Goal: Transaction & Acquisition: Purchase product/service

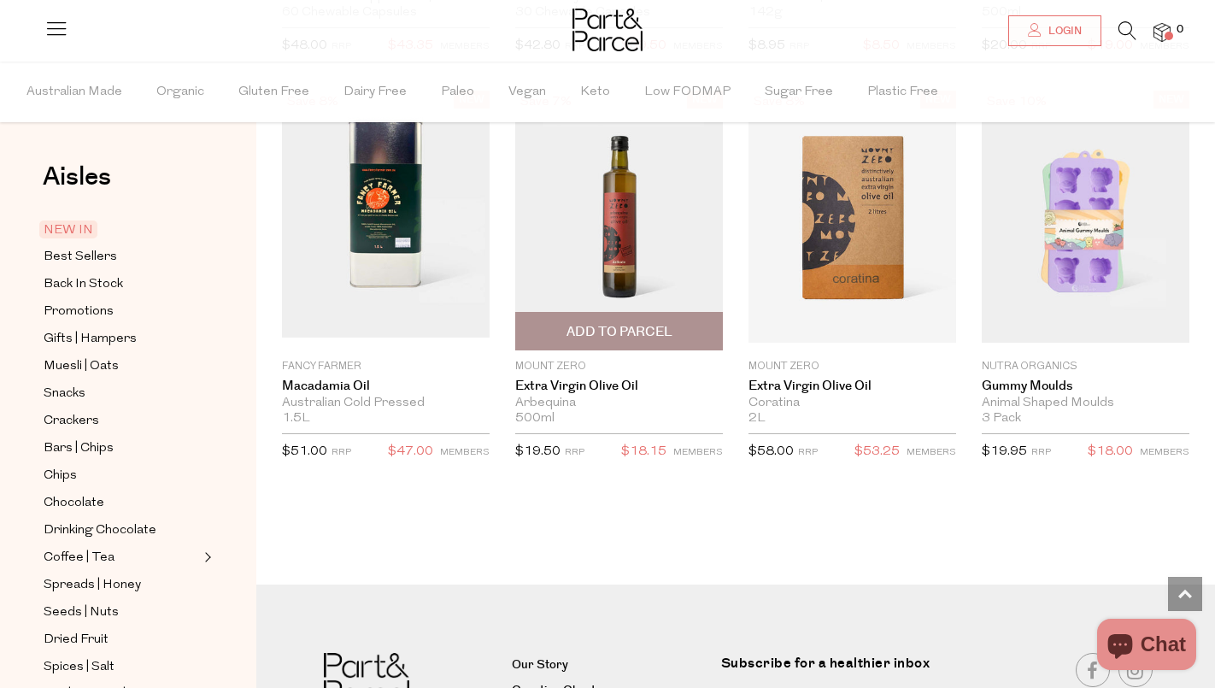
scroll to position [3046, 0]
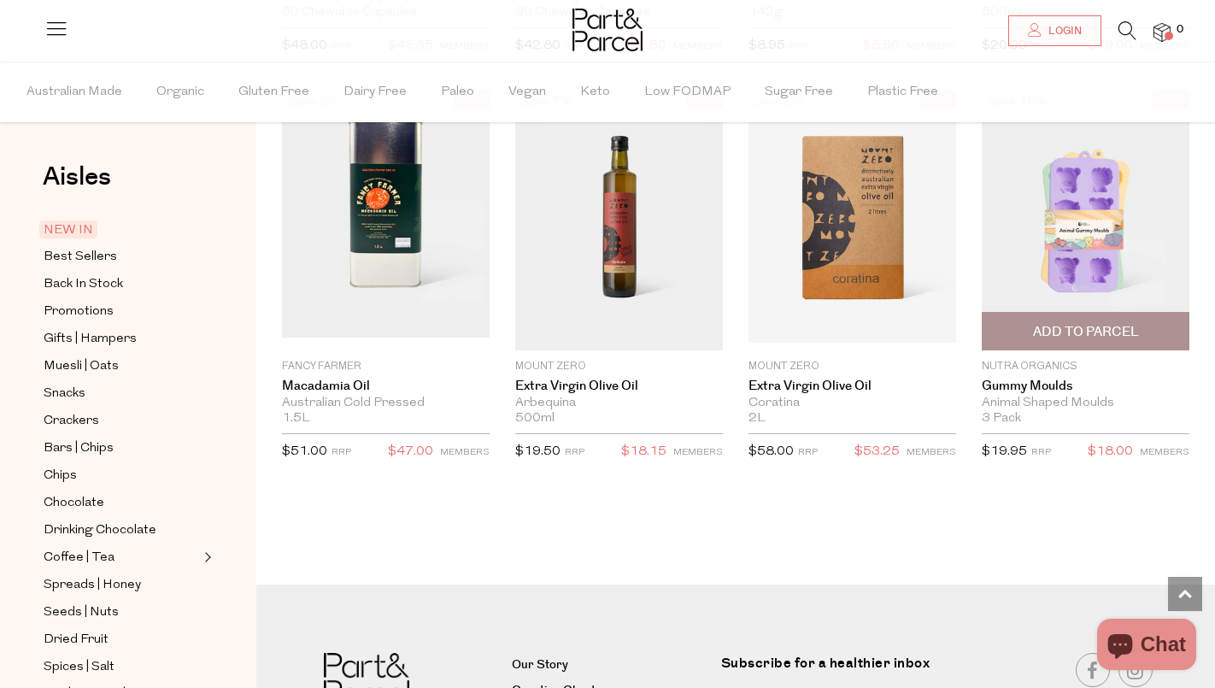
click at [1106, 327] on span "Add To Parcel" at bounding box center [1086, 332] width 106 height 18
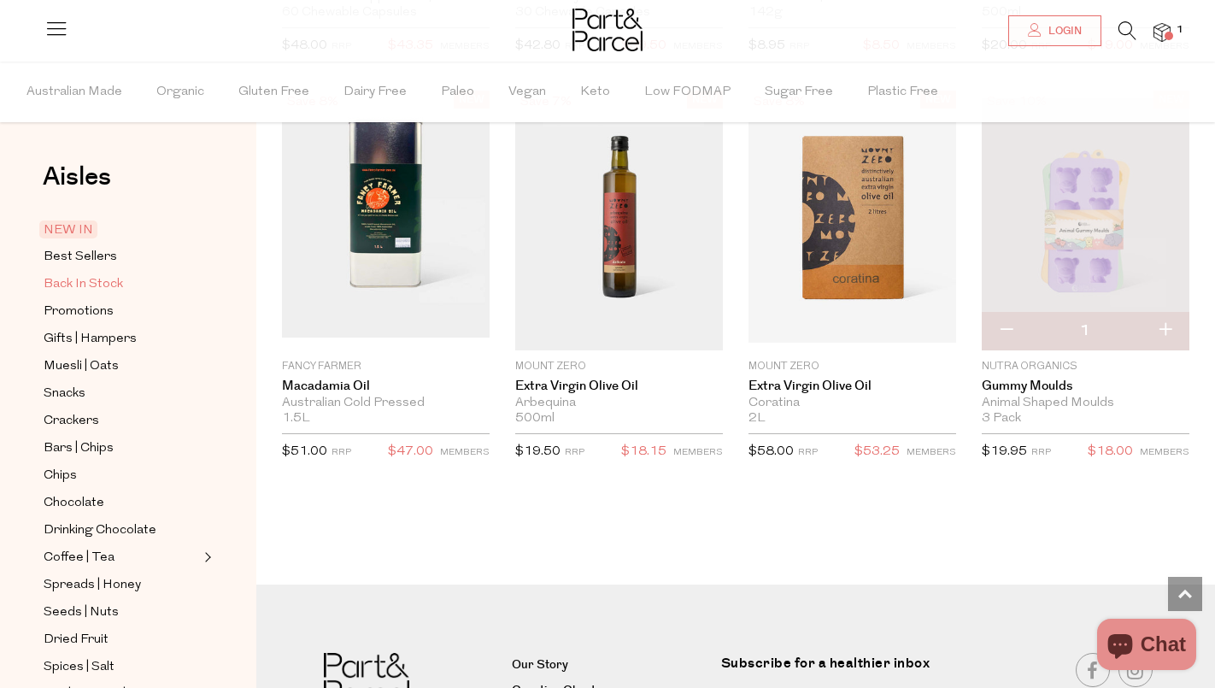
click at [101, 279] on span "Back In Stock" at bounding box center [83, 284] width 79 height 21
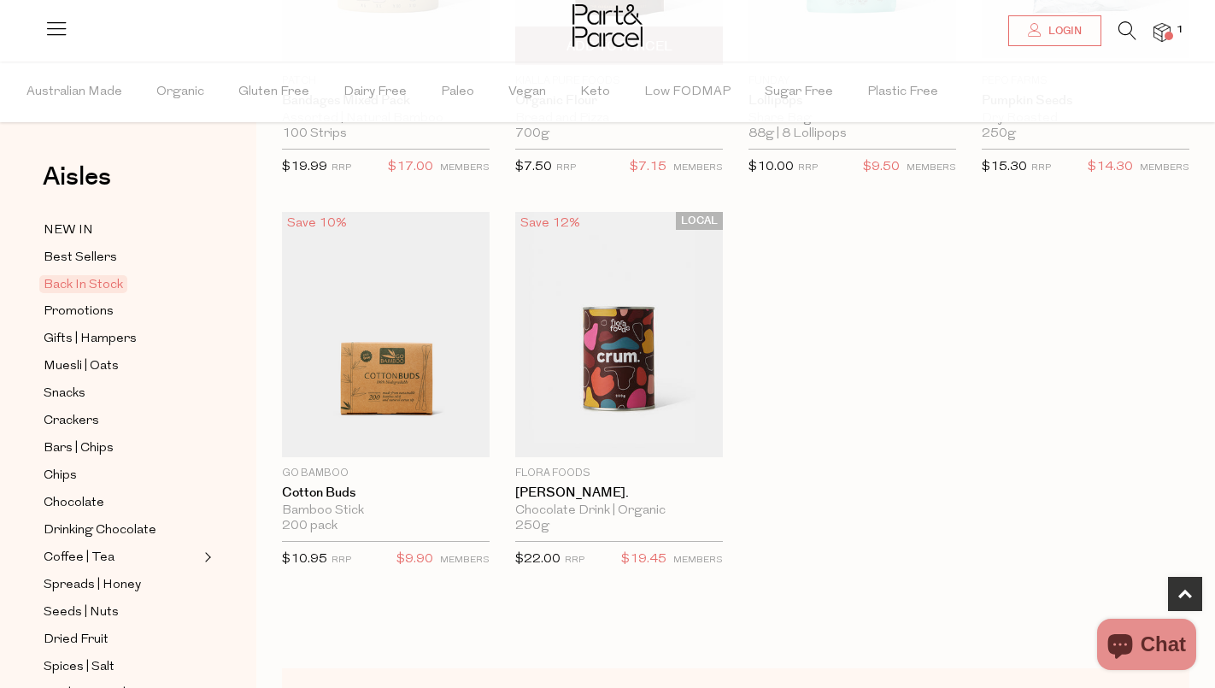
scroll to position [812, 0]
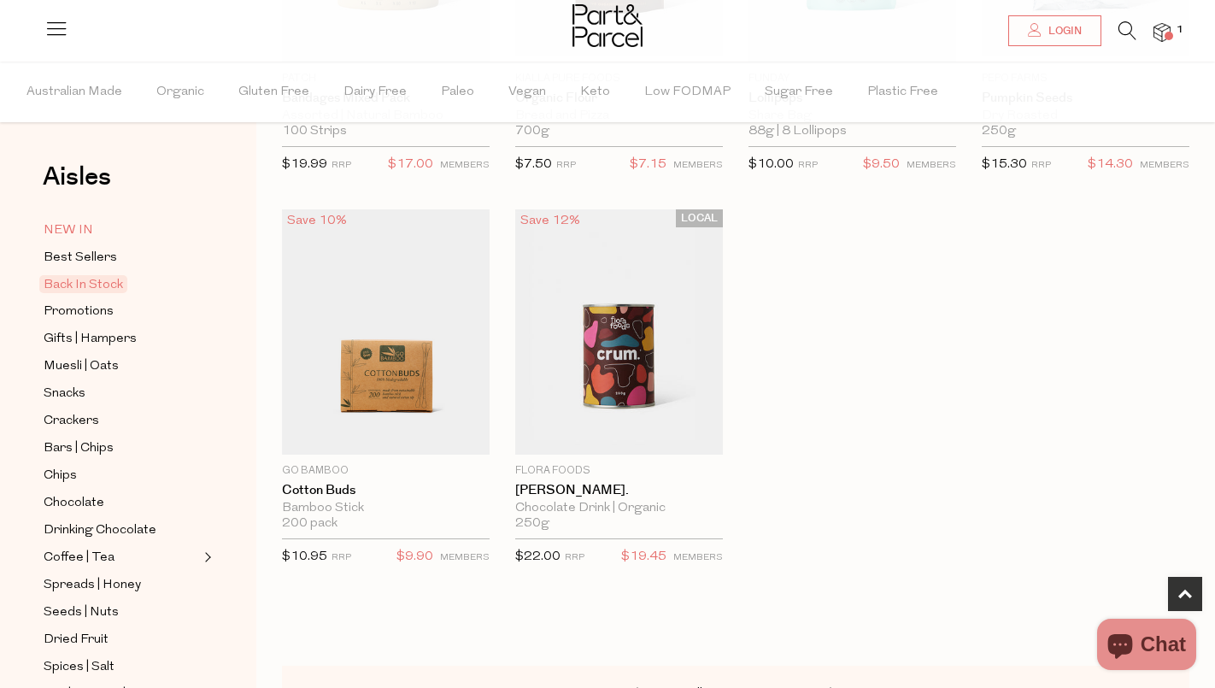
click at [68, 226] on span "NEW IN" at bounding box center [69, 230] width 50 height 21
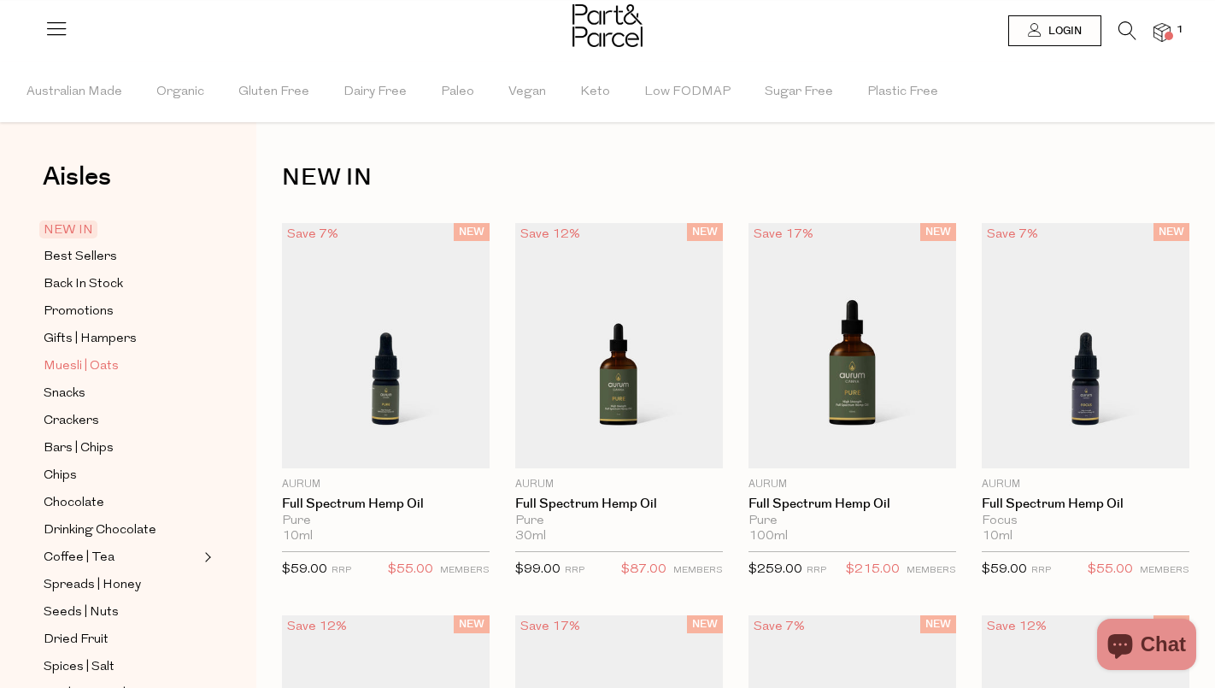
click at [72, 358] on span "Muesli | Oats" at bounding box center [81, 366] width 75 height 21
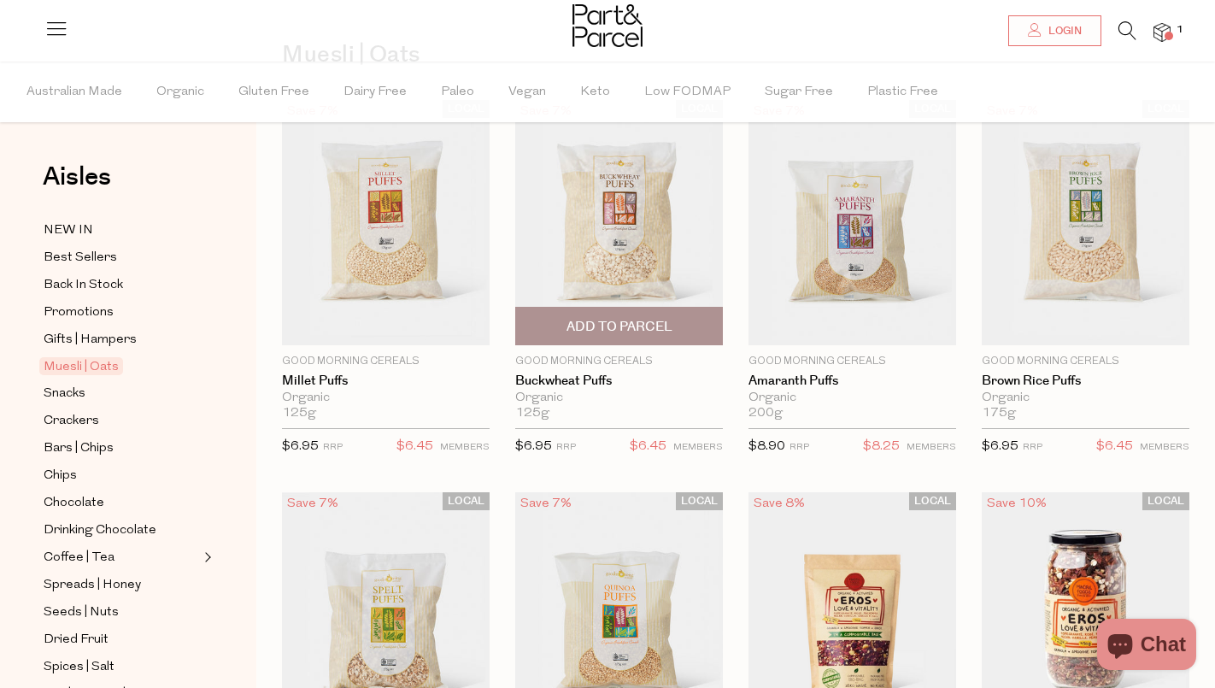
scroll to position [131, 0]
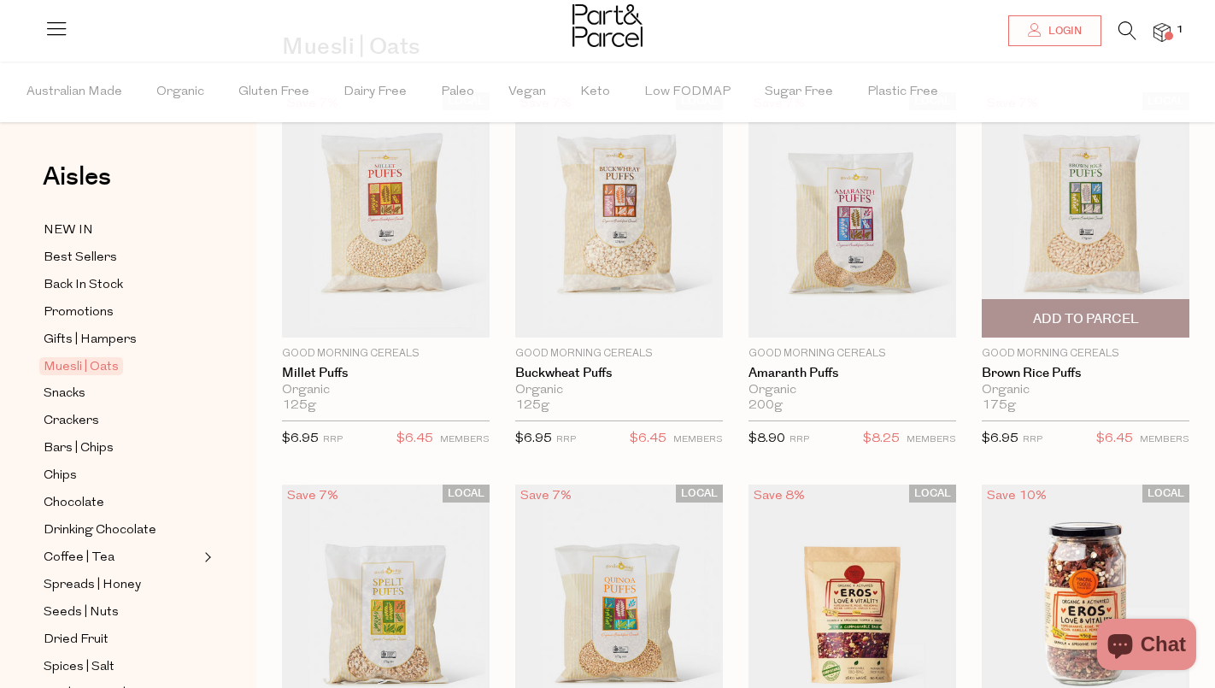
click at [1111, 320] on span "Add To Parcel" at bounding box center [1086, 319] width 106 height 18
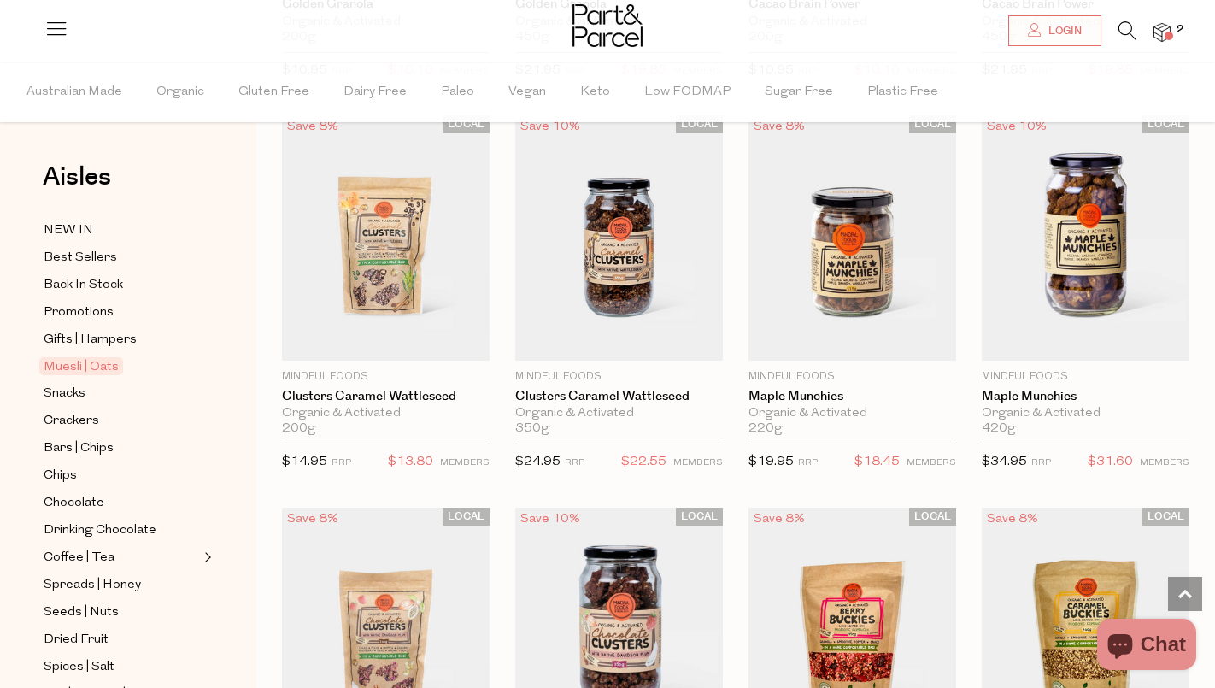
scroll to position [1285, 0]
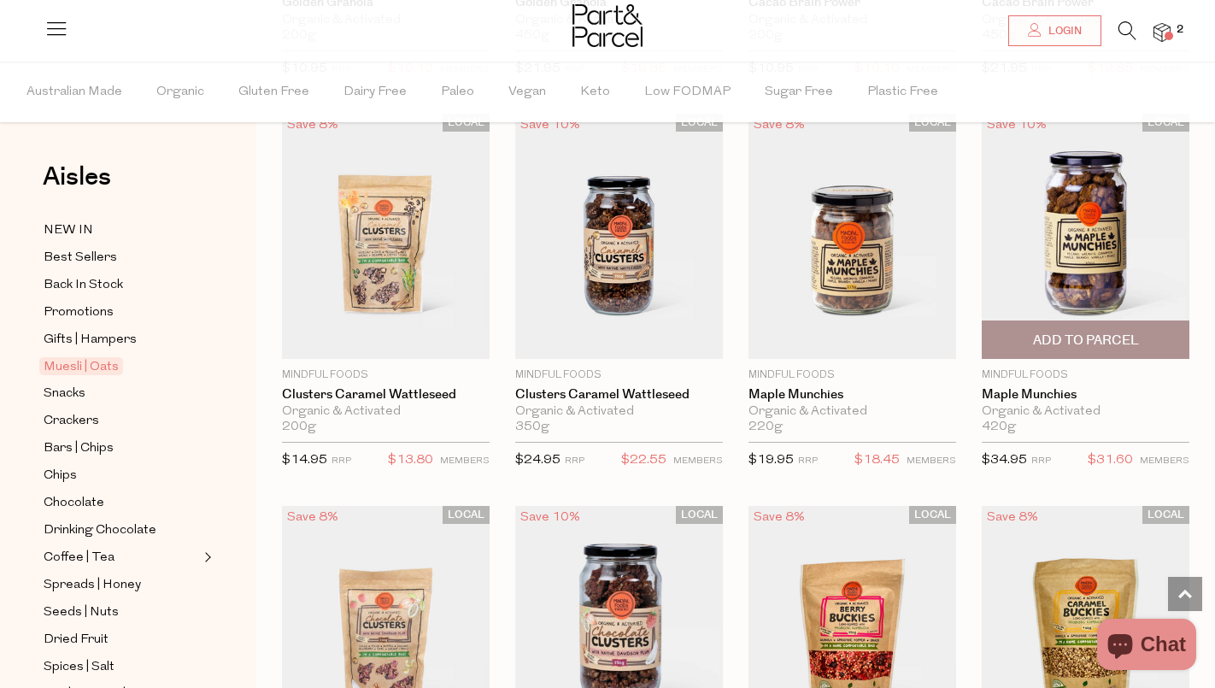
click at [1098, 332] on span "Add To Parcel" at bounding box center [1086, 341] width 106 height 18
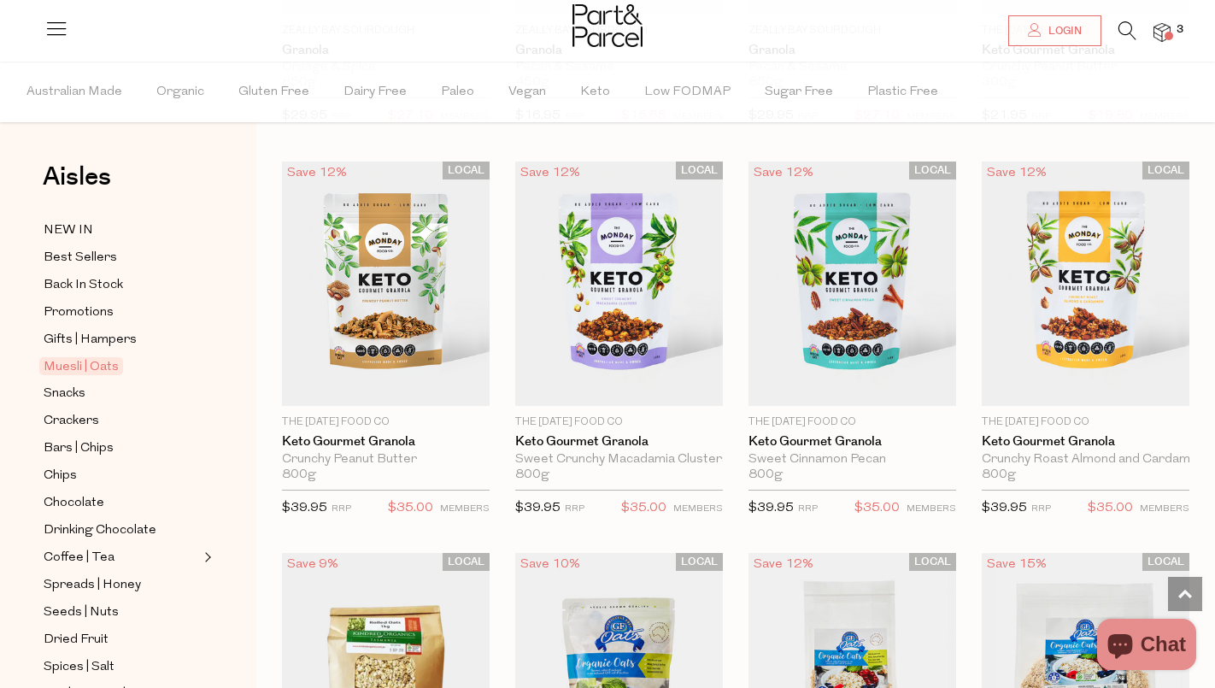
scroll to position [3723, 0]
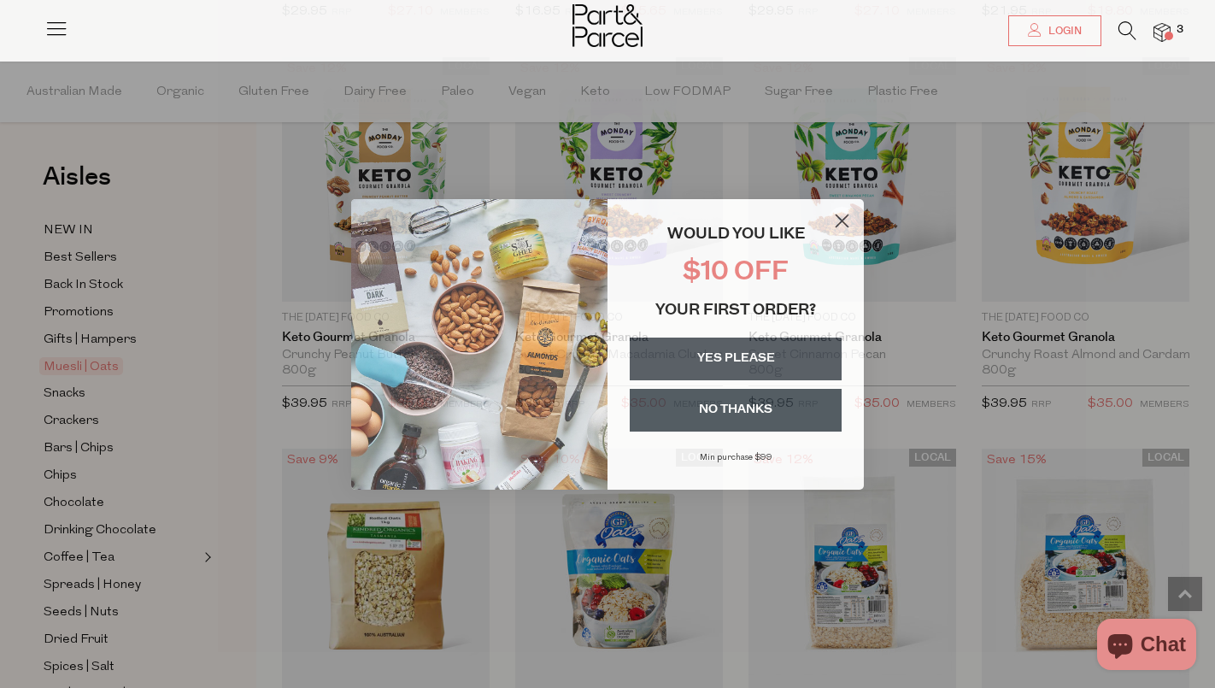
click at [842, 217] on circle "Close dialog" at bounding box center [842, 220] width 28 height 28
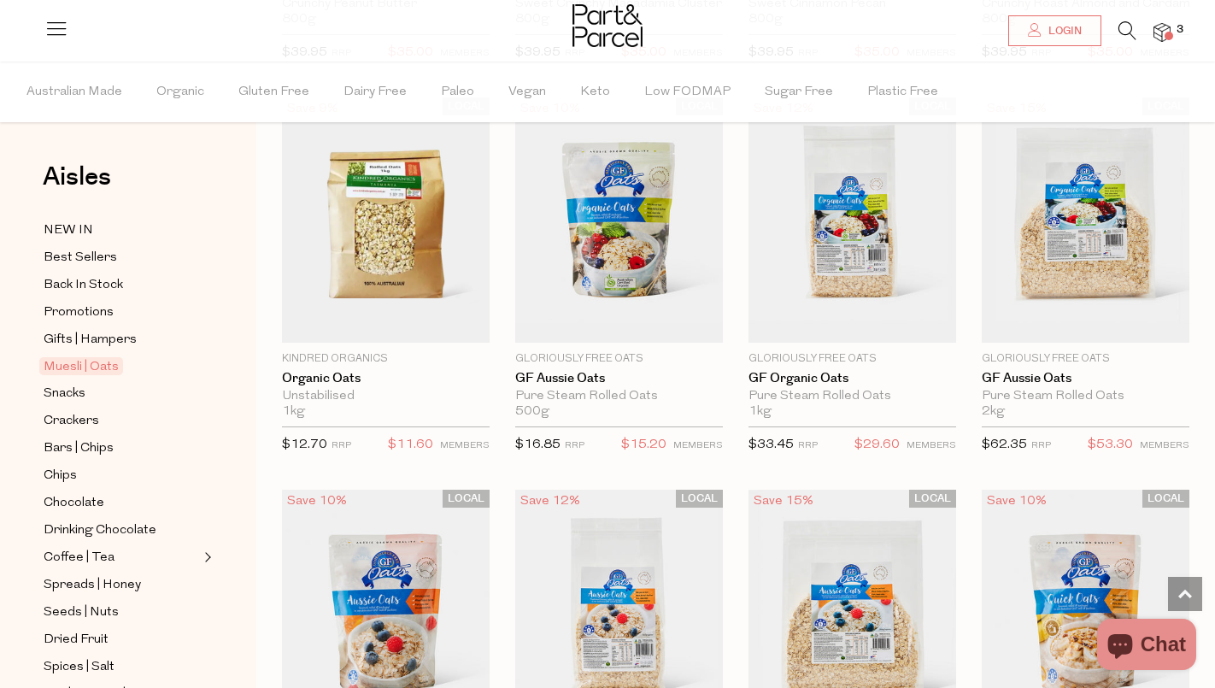
scroll to position [4078, 0]
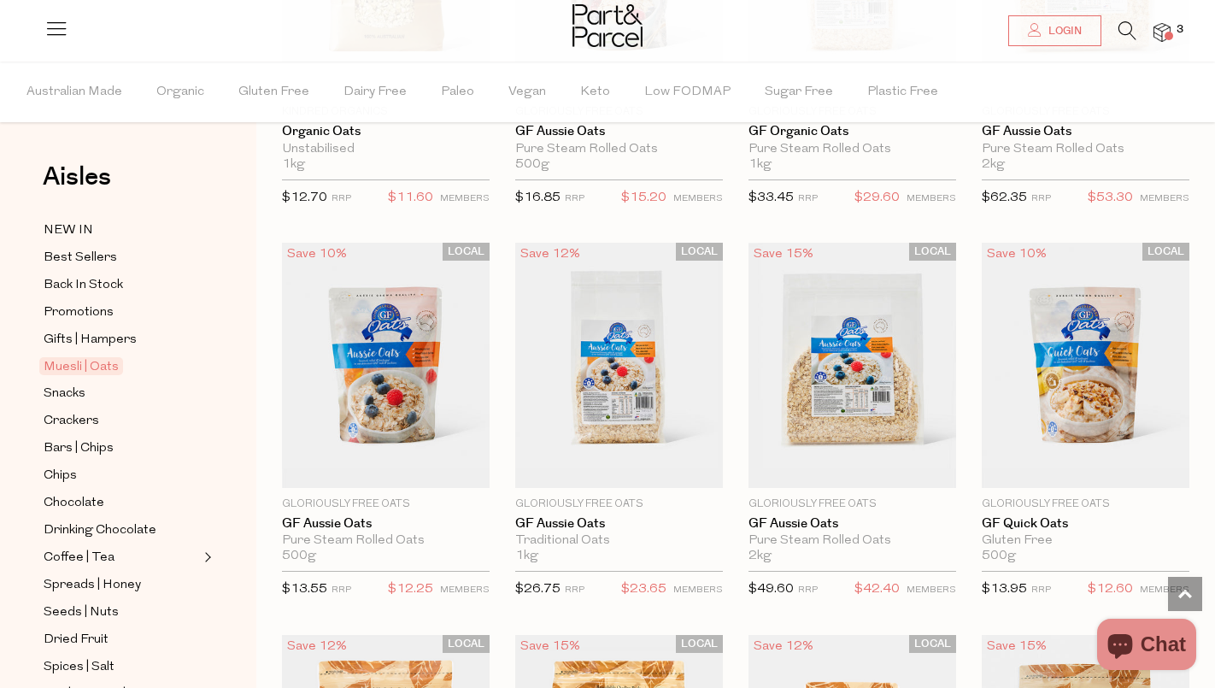
scroll to position [4319, 0]
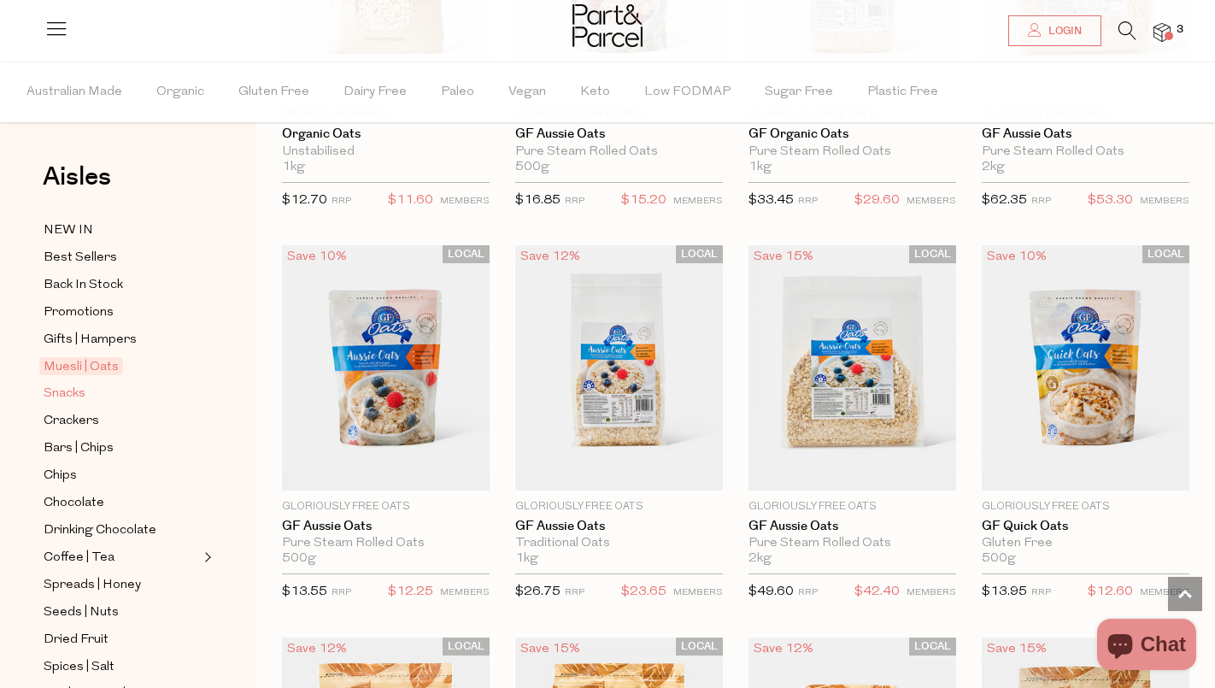
click at [73, 386] on span "Snacks" at bounding box center [65, 394] width 42 height 21
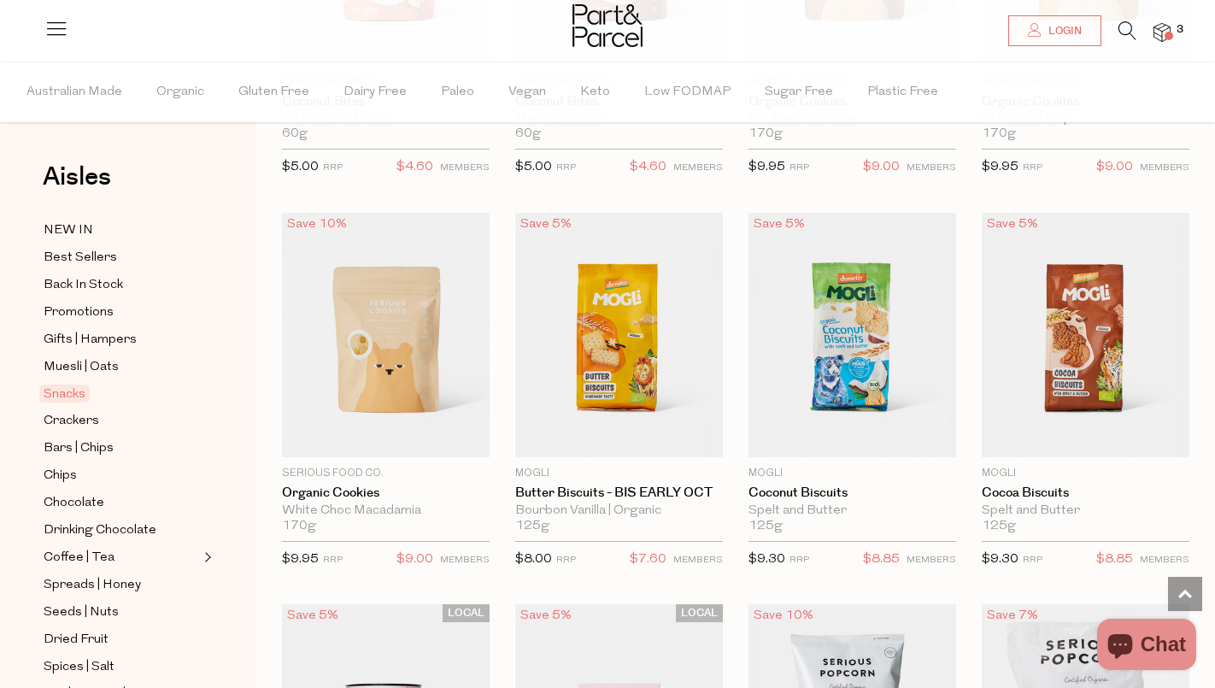
scroll to position [3604, 0]
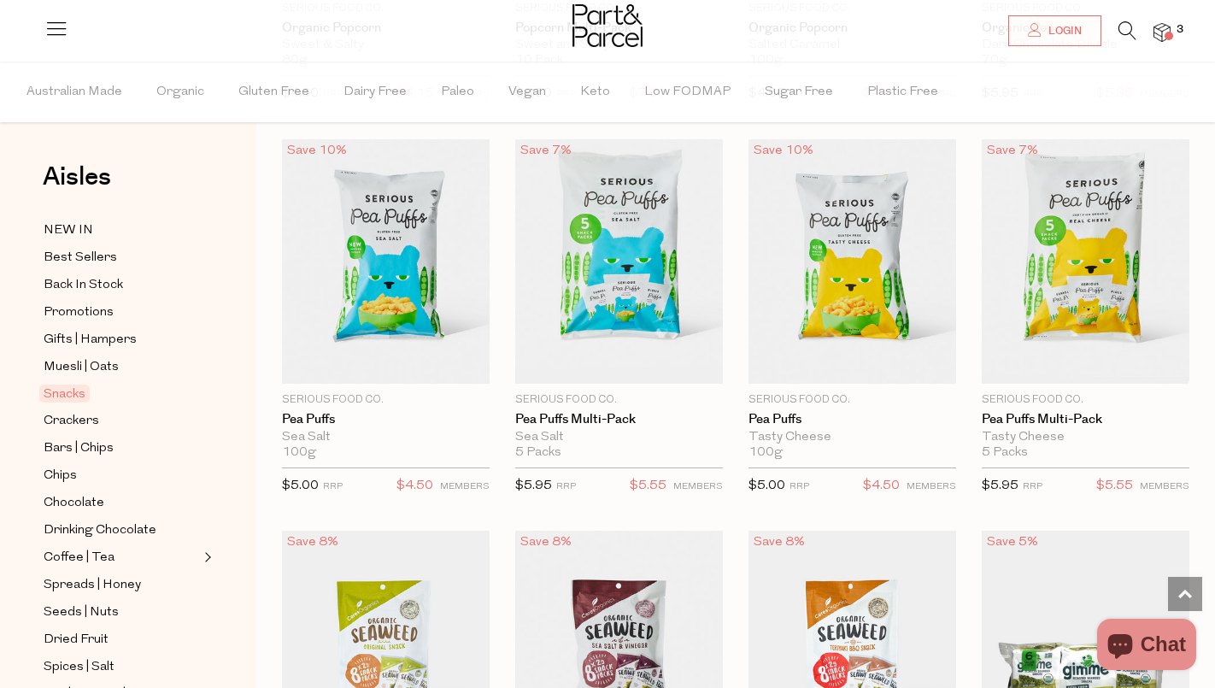
scroll to position [4803, 0]
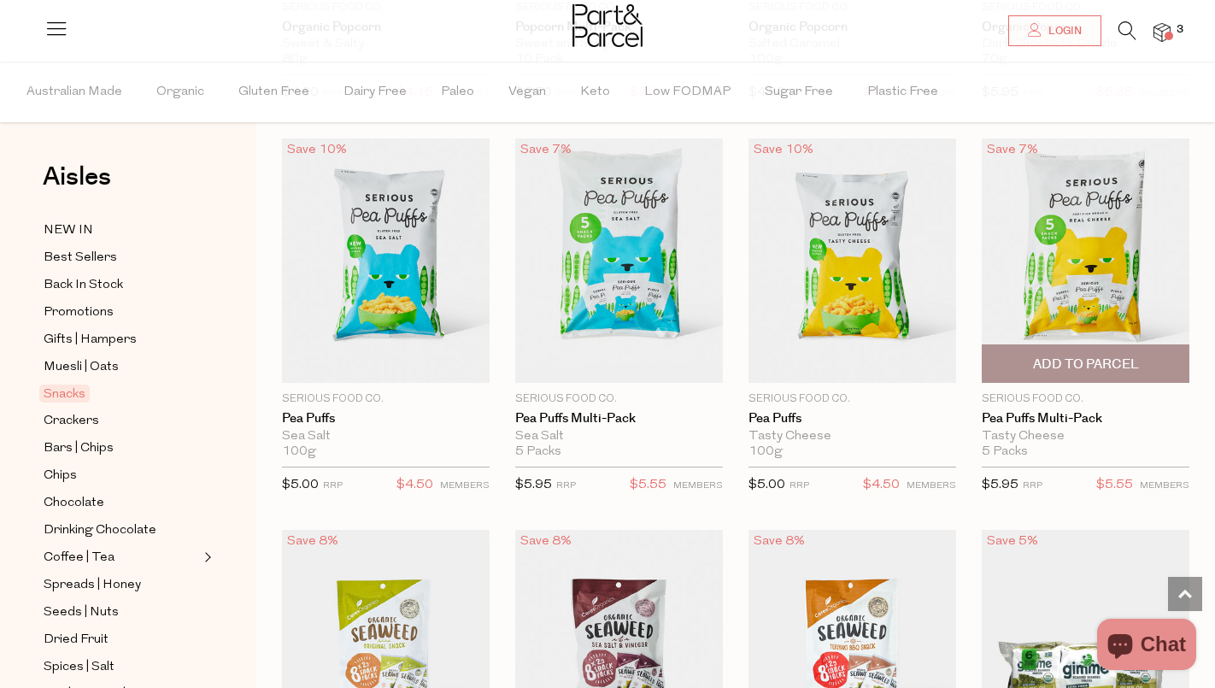
click at [1066, 358] on span "Add To Parcel" at bounding box center [1086, 364] width 106 height 18
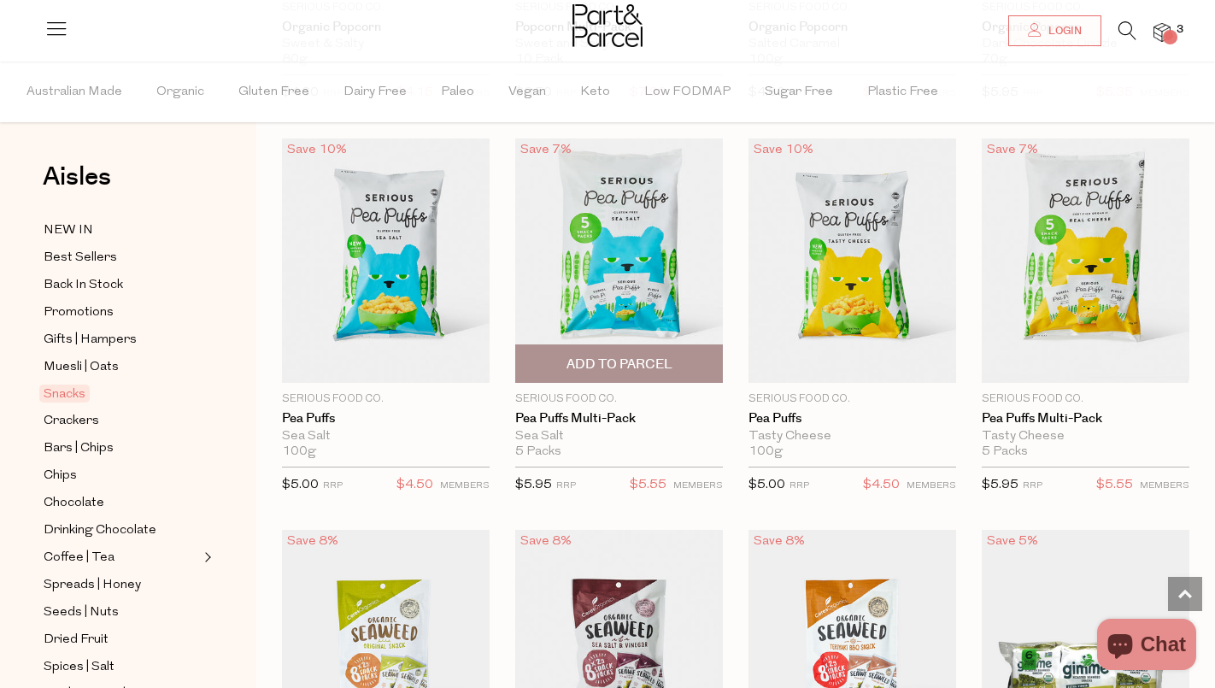
click at [655, 357] on span "Add To Parcel" at bounding box center [620, 364] width 106 height 18
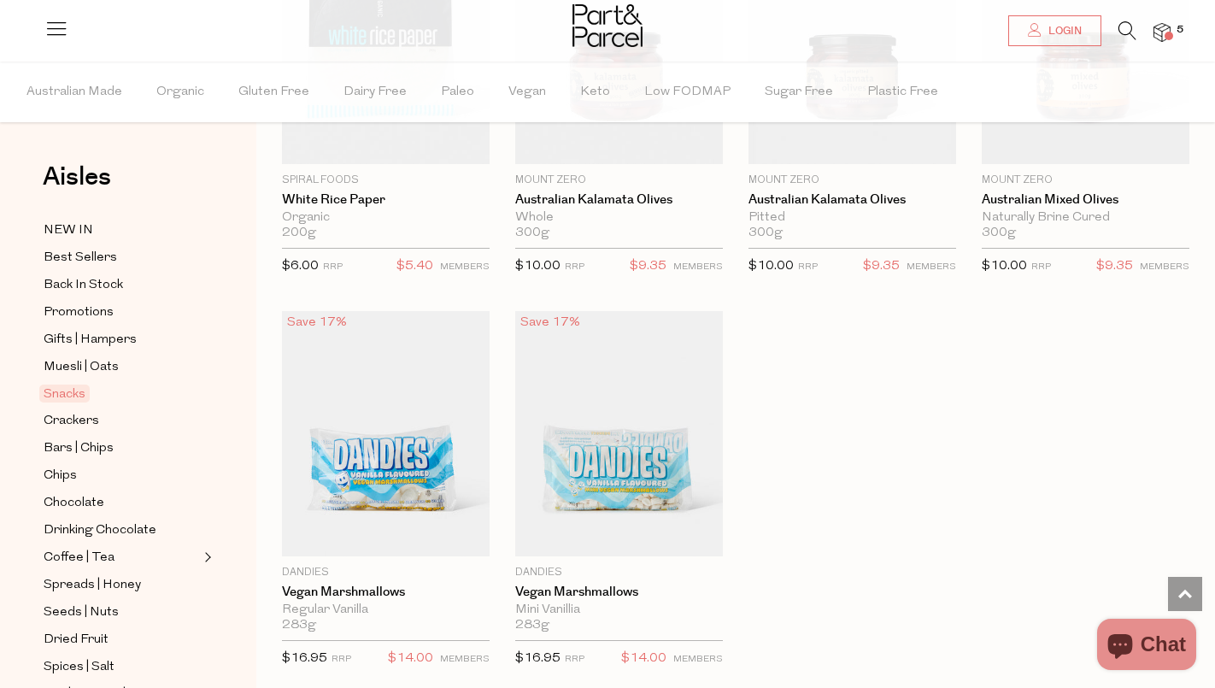
scroll to position [6809, 0]
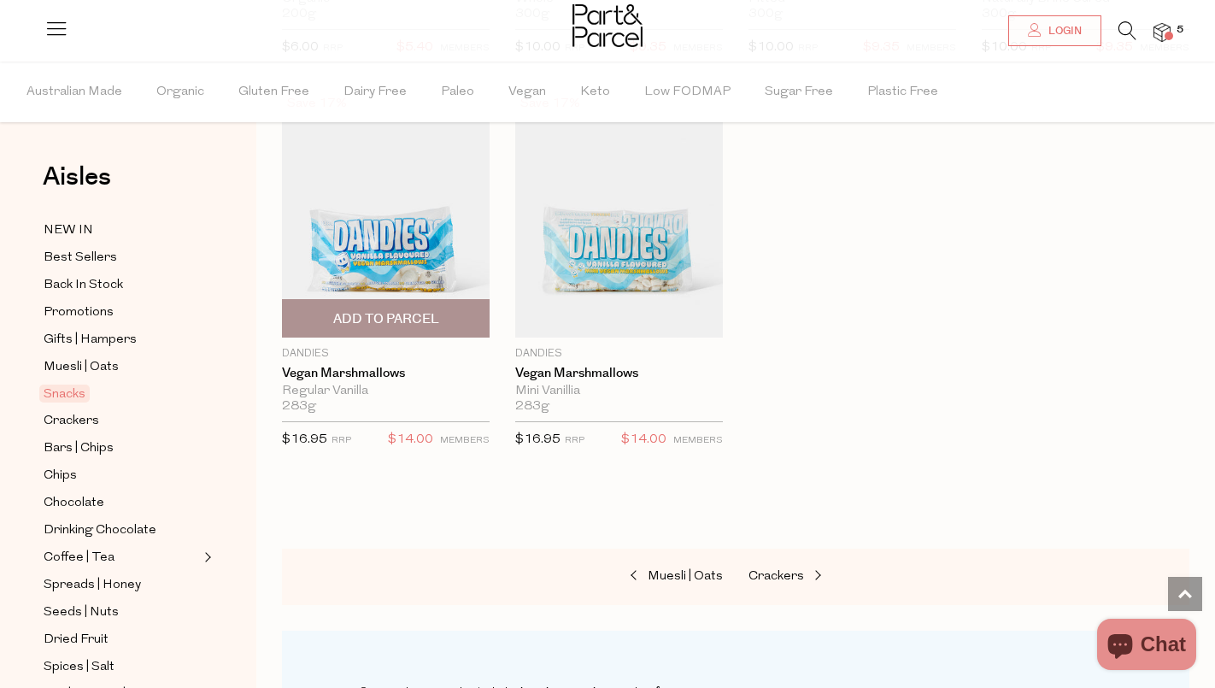
click at [427, 311] on span "Add To Parcel" at bounding box center [386, 319] width 106 height 18
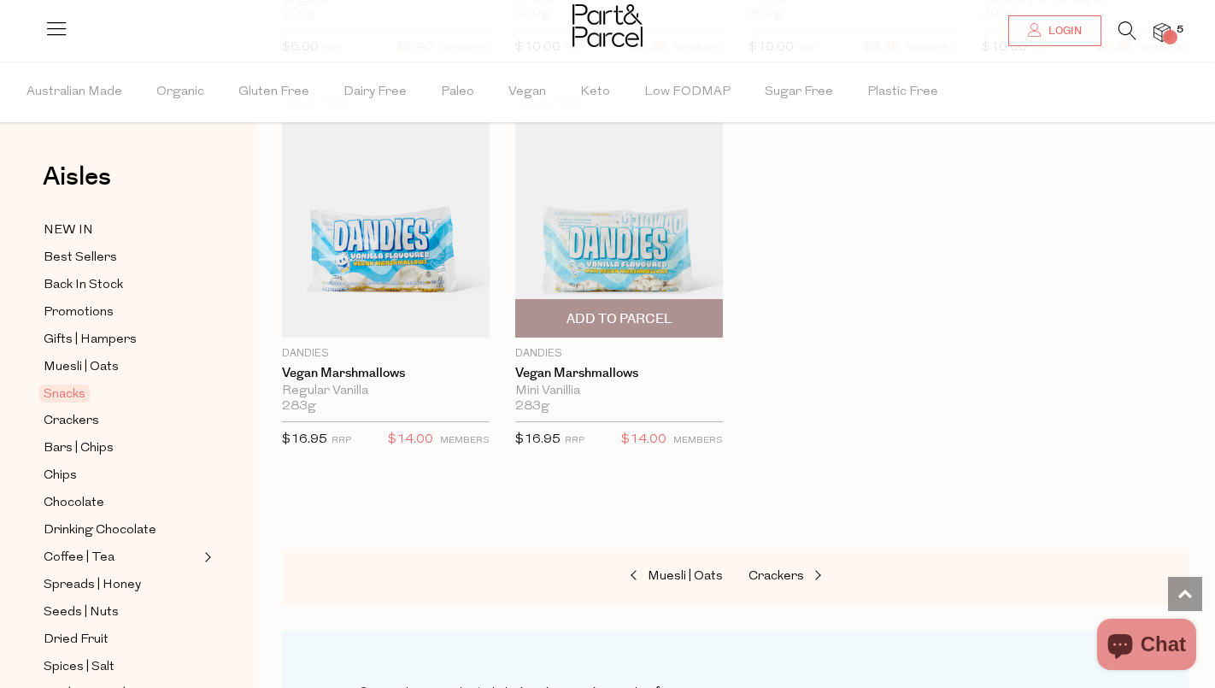
click at [597, 313] on span "Add To Parcel" at bounding box center [620, 319] width 106 height 18
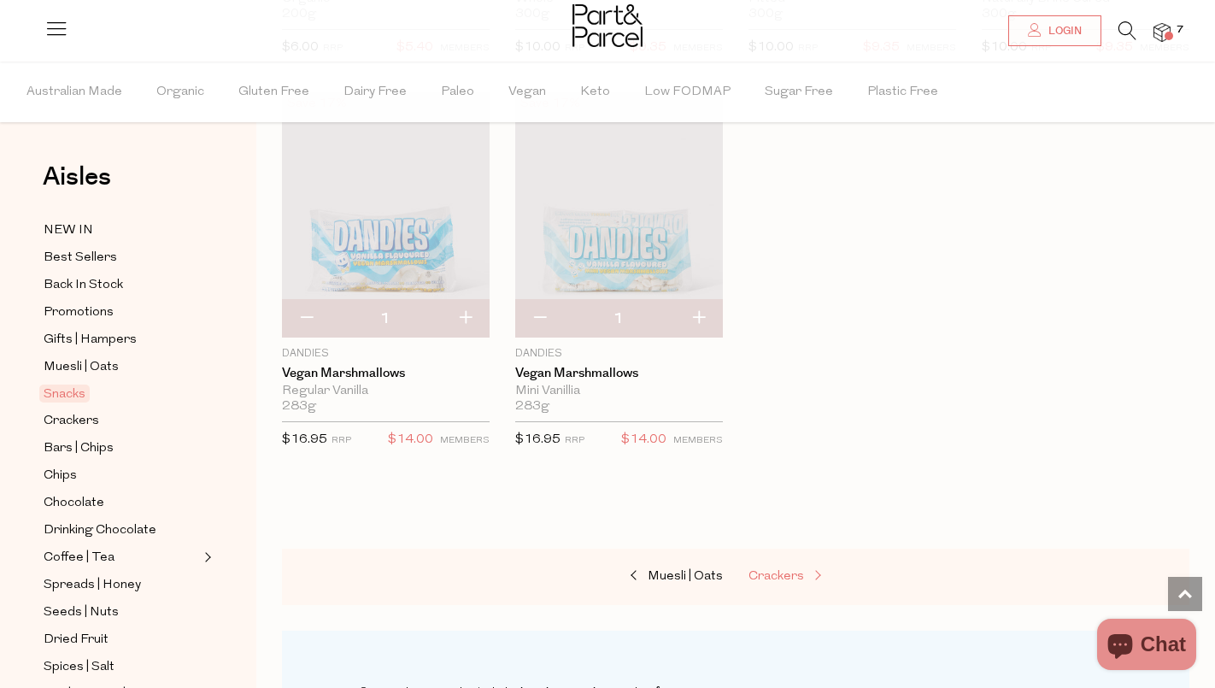
click at [786, 570] on span "Crackers" at bounding box center [777, 576] width 56 height 13
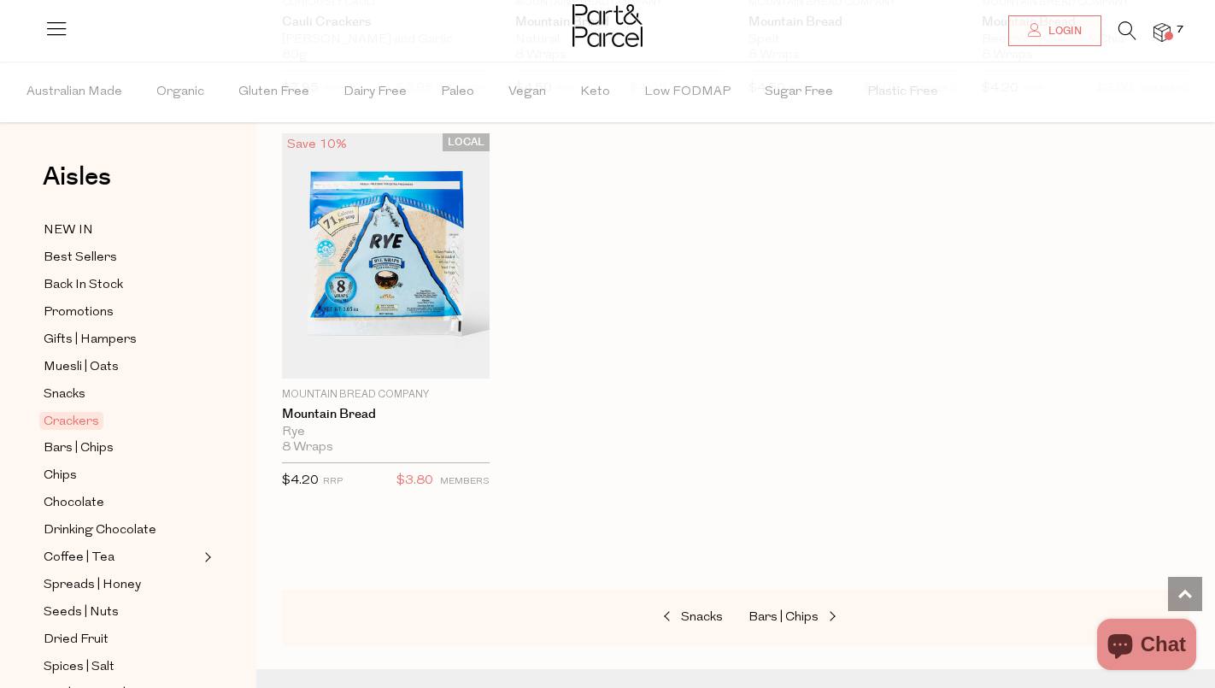
scroll to position [3625, 0]
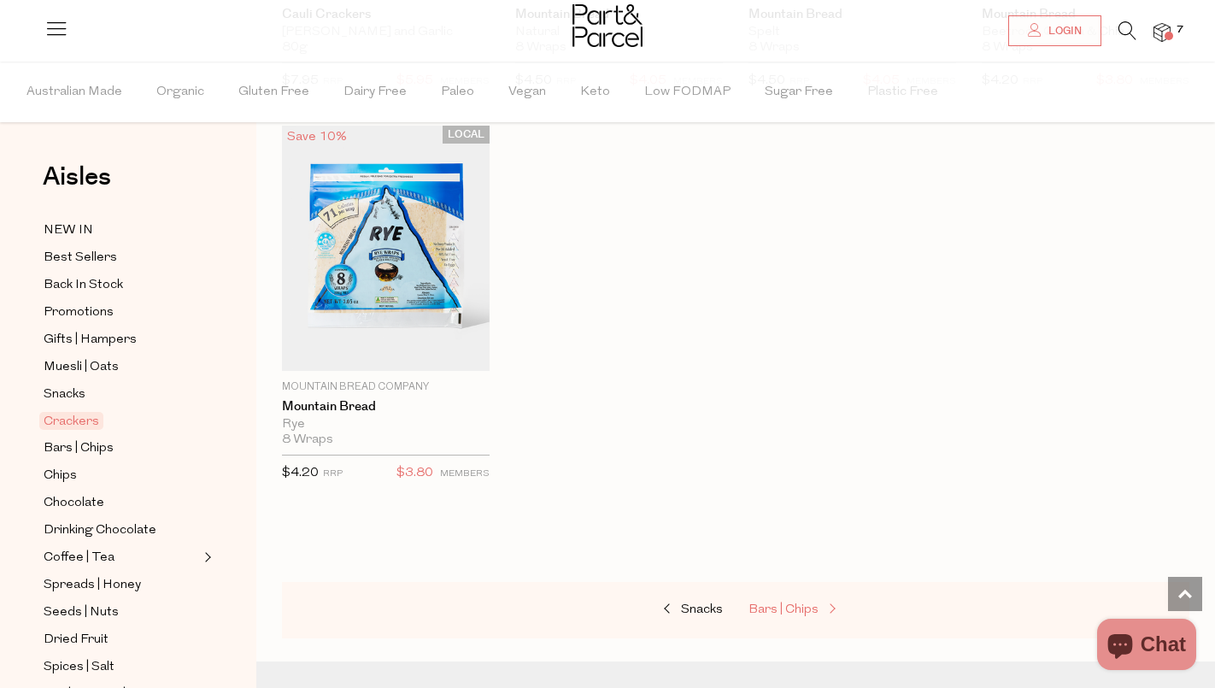
click at [799, 603] on span "Bars | Chips" at bounding box center [784, 609] width 70 height 13
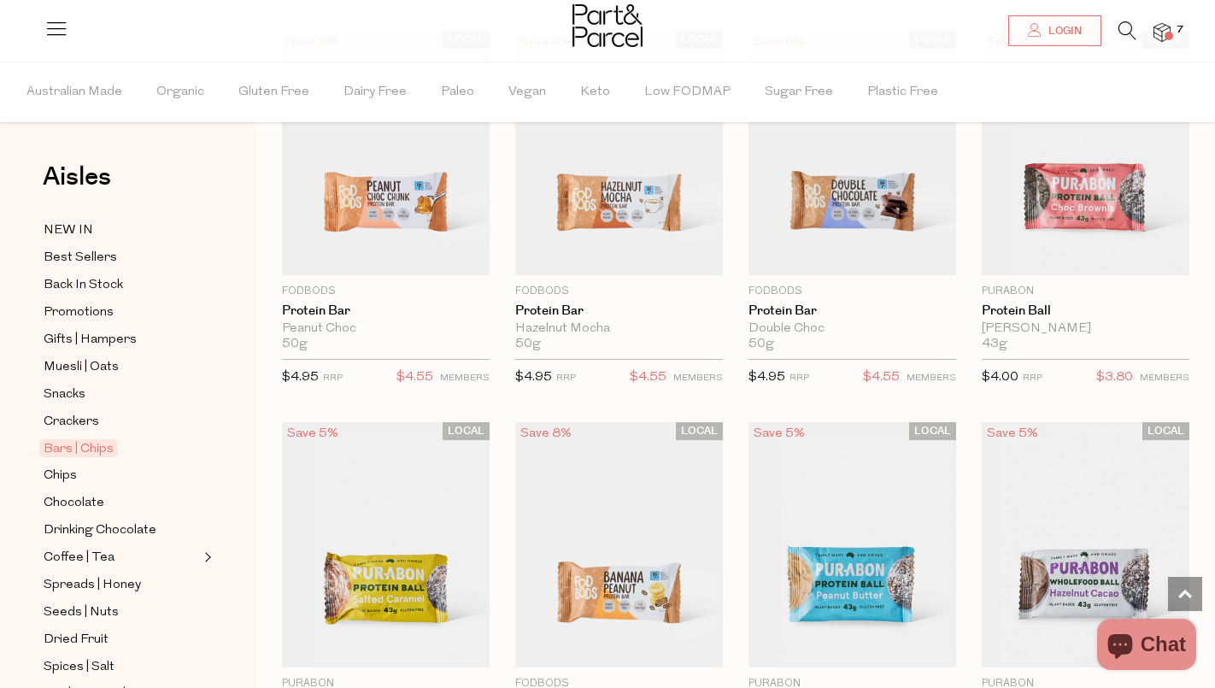
scroll to position [3879, 1]
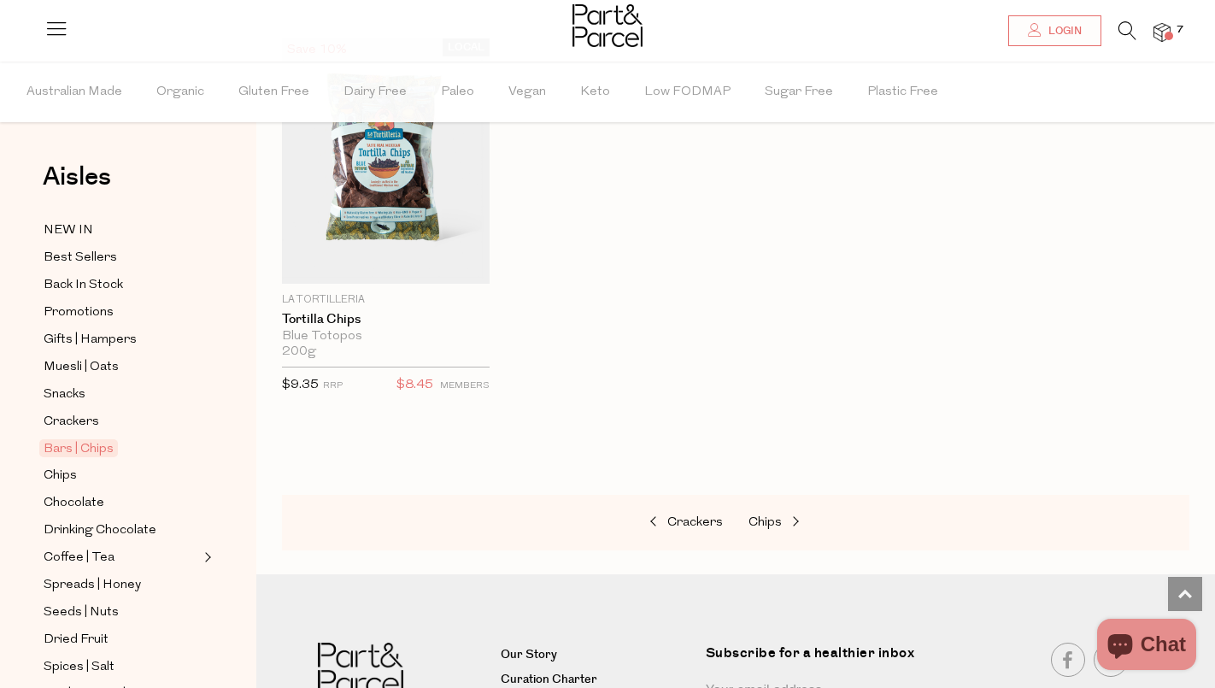
scroll to position [6921, 0]
